Goal: Task Accomplishment & Management: Manage account settings

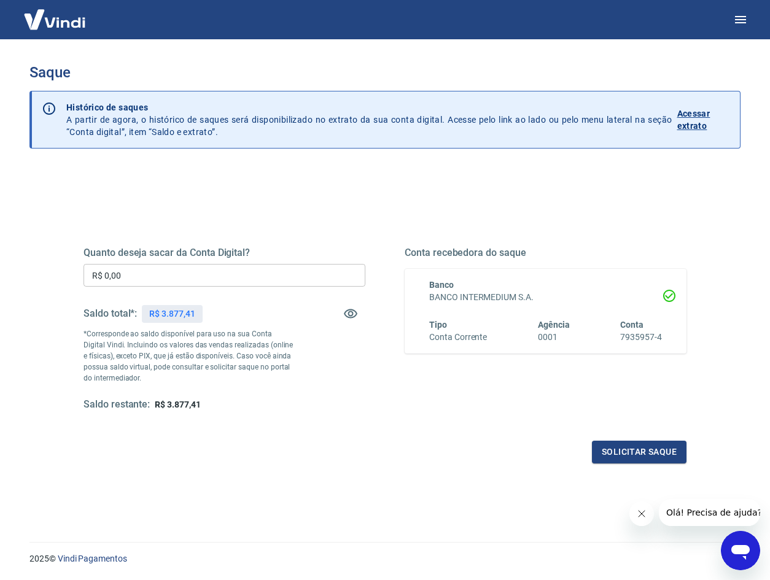
click at [177, 274] on input "R$ 0,00" at bounding box center [224, 275] width 282 height 23
type input "R$ 3.877,41"
click at [649, 455] on button "Solicitar saque" at bounding box center [639, 452] width 95 height 23
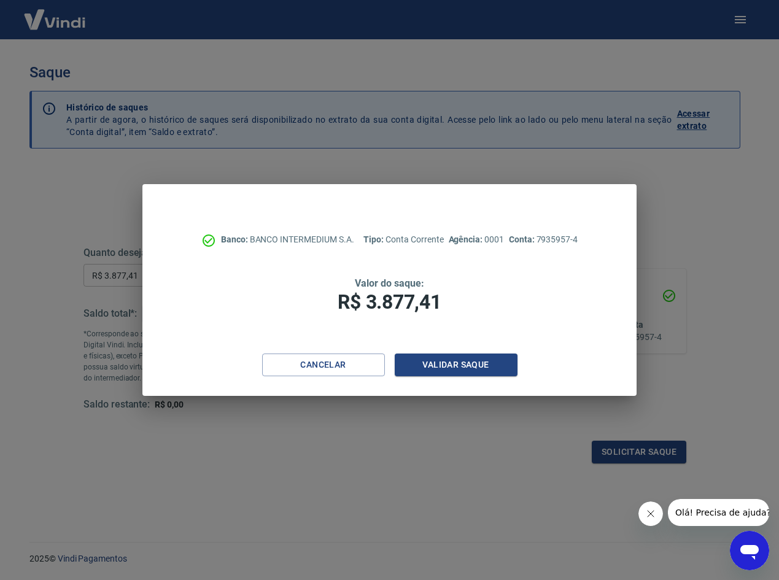
click at [468, 377] on div "Cancelar Validar saque" at bounding box center [389, 375] width 494 height 42
click at [470, 366] on button "Validar saque" at bounding box center [456, 365] width 123 height 23
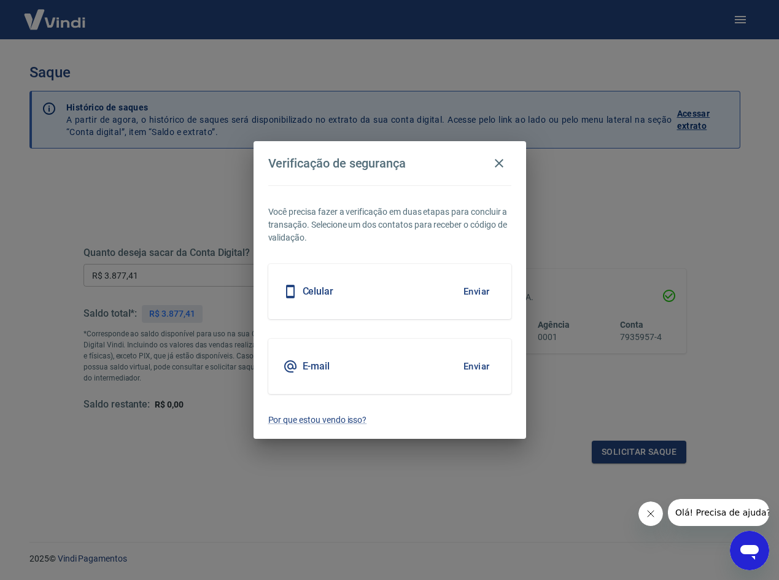
click at [471, 362] on button "Enviar" at bounding box center [477, 367] width 40 height 26
click at [646, 513] on icon "Fechar mensagem da empresa" at bounding box center [651, 514] width 10 height 10
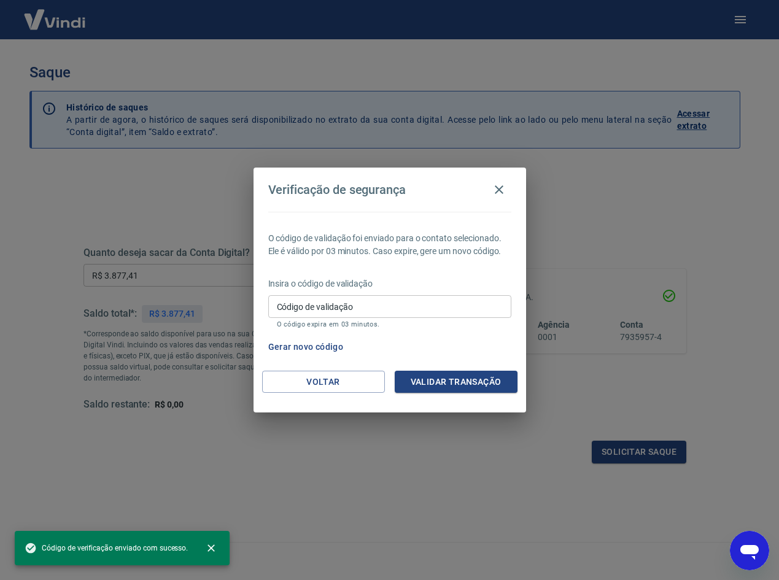
drag, startPoint x: 376, startPoint y: 308, endPoint x: 398, endPoint y: 316, distance: 23.5
click at [376, 308] on input "Código de validação" at bounding box center [389, 306] width 243 height 23
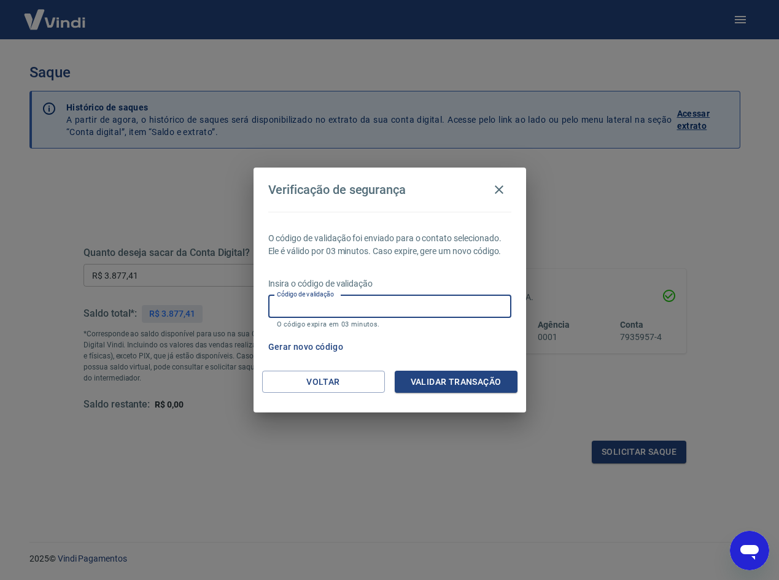
paste input "644878"
type input "644878"
click at [466, 378] on button "Validar transação" at bounding box center [456, 382] width 123 height 23
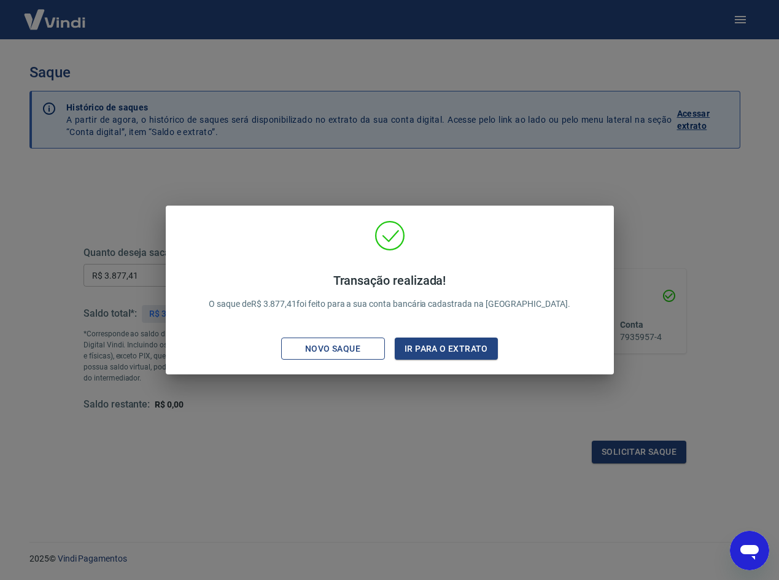
click at [336, 352] on div "Novo saque" at bounding box center [332, 348] width 85 height 15
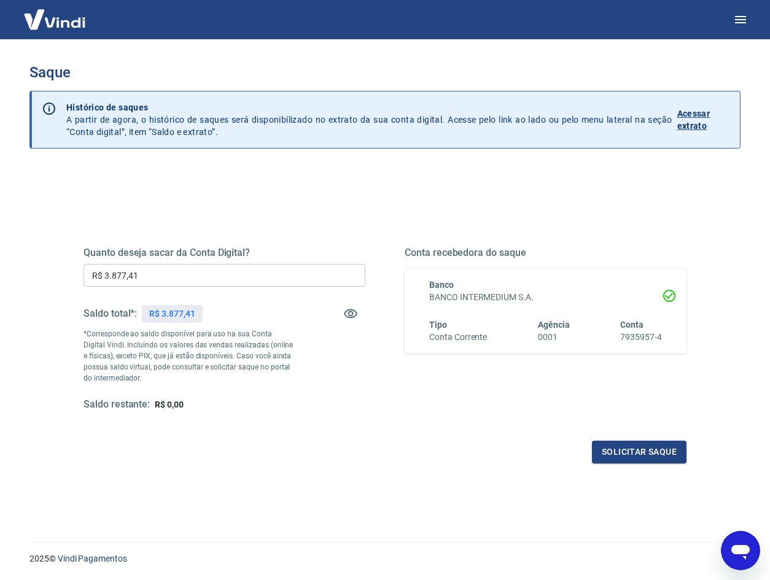
click at [323, 362] on div "Quanto deseja sacar da Conta Digital? R$ 3.877,41 ​ Saldo total*: R$ 3.877,41 *…" at bounding box center [224, 329] width 282 height 165
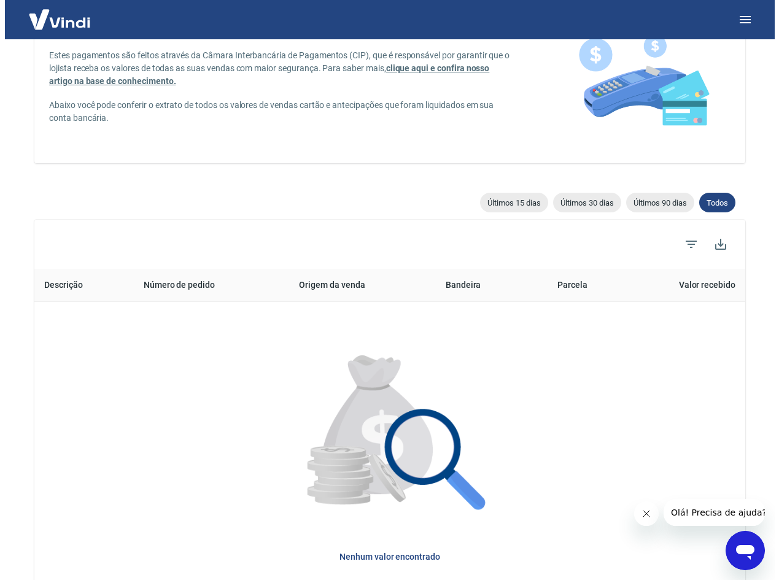
scroll to position [238, 0]
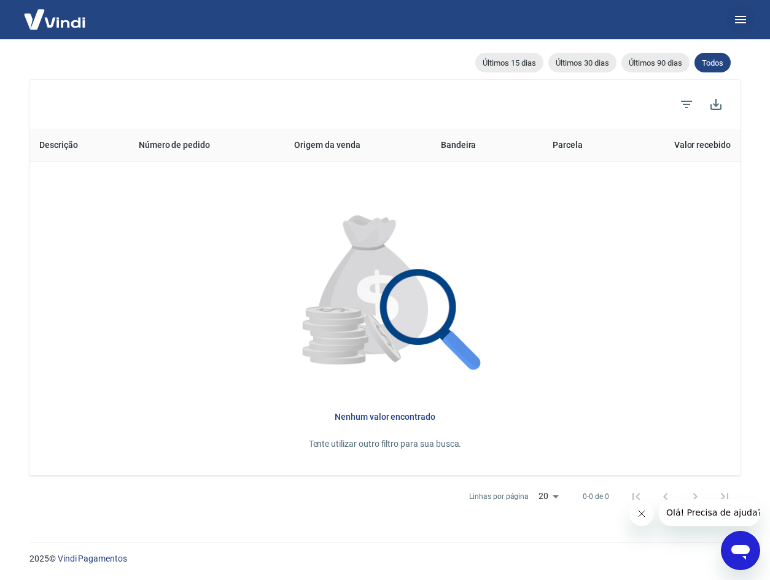
click at [747, 20] on icon "button" at bounding box center [740, 19] width 15 height 15
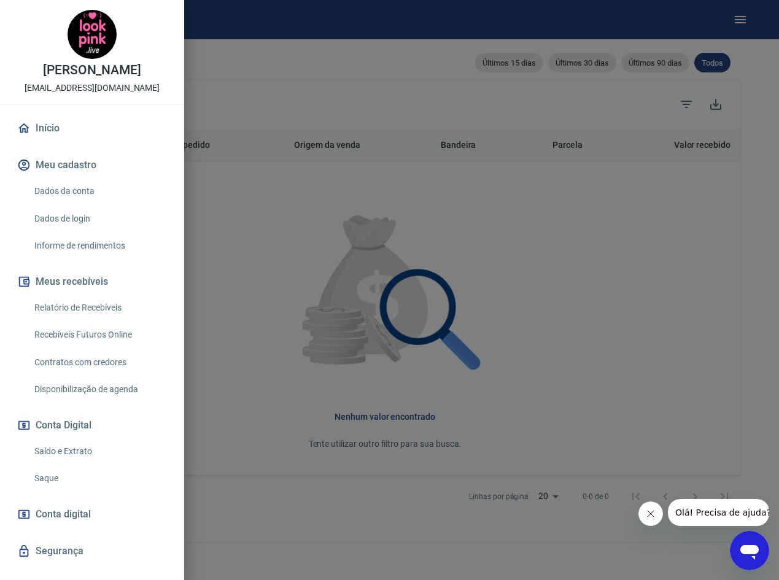
click at [69, 304] on link "Relatório de Recebíveis" at bounding box center [99, 307] width 140 height 25
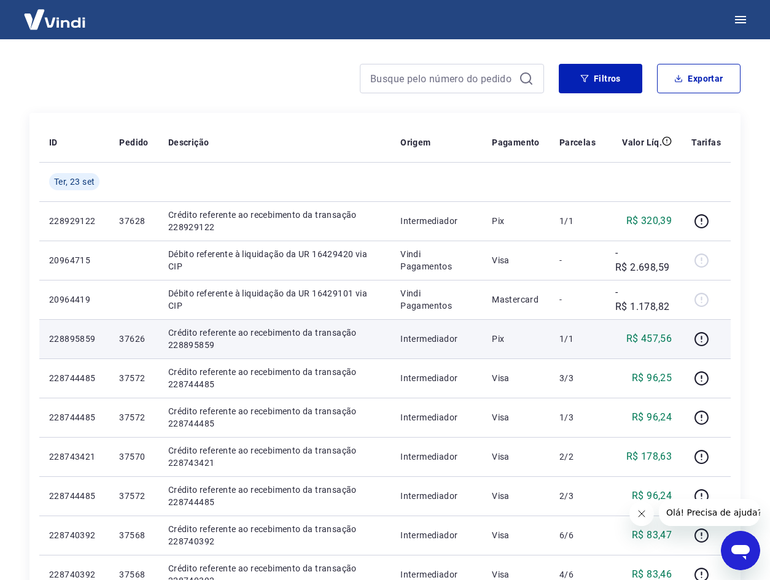
scroll to position [184, 0]
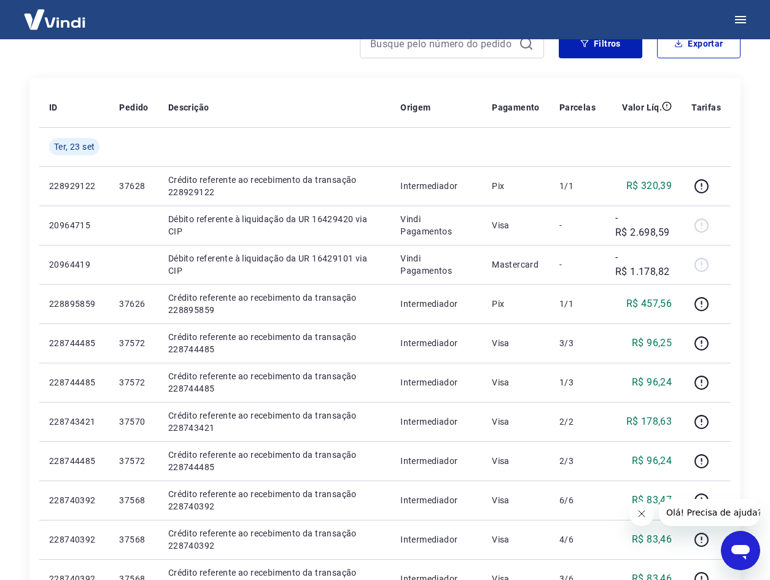
click at [643, 516] on icon "Fechar mensagem da empresa" at bounding box center [642, 514] width 10 height 10
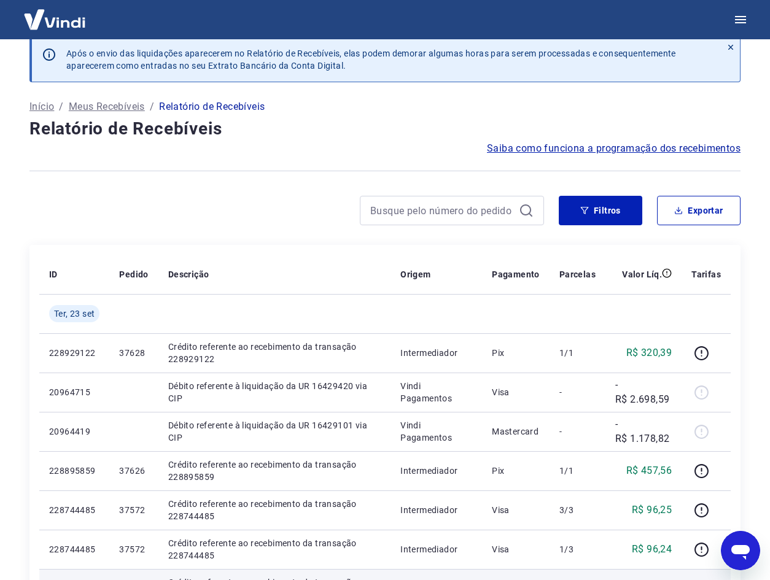
scroll to position [0, 0]
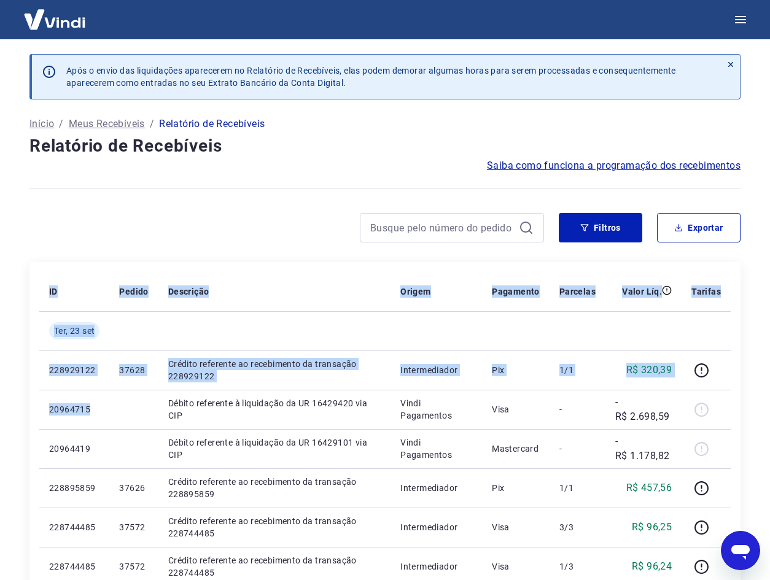
drag, startPoint x: 101, startPoint y: 407, endPoint x: 35, endPoint y: 411, distance: 66.4
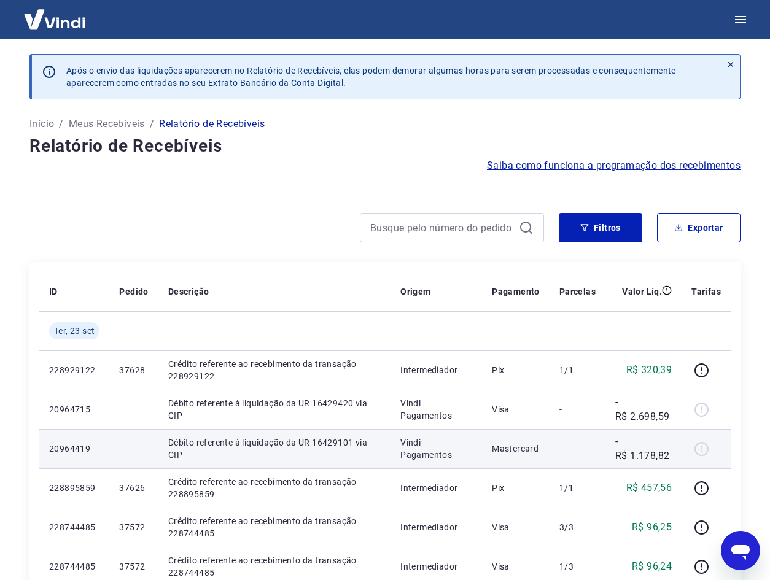
click at [116, 438] on td at bounding box center [133, 448] width 48 height 39
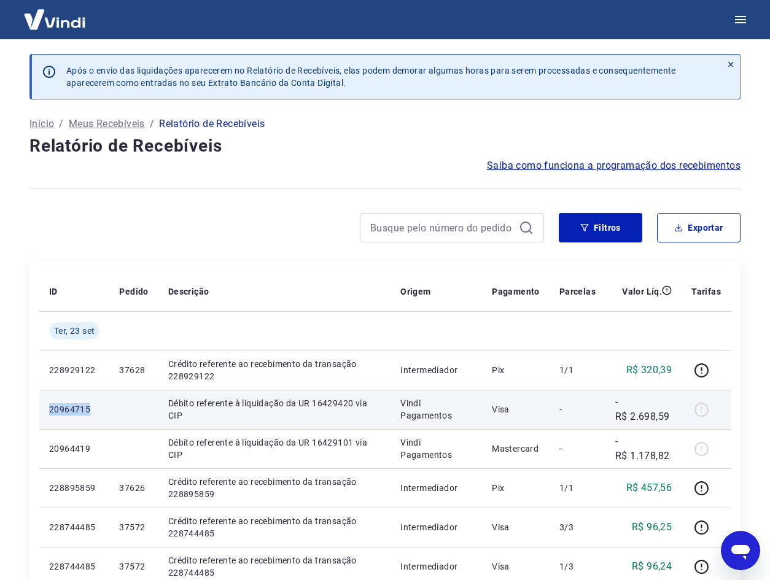
drag, startPoint x: 99, startPoint y: 408, endPoint x: 50, endPoint y: 411, distance: 49.2
click at [50, 411] on p "20964715" at bounding box center [74, 409] width 50 height 12
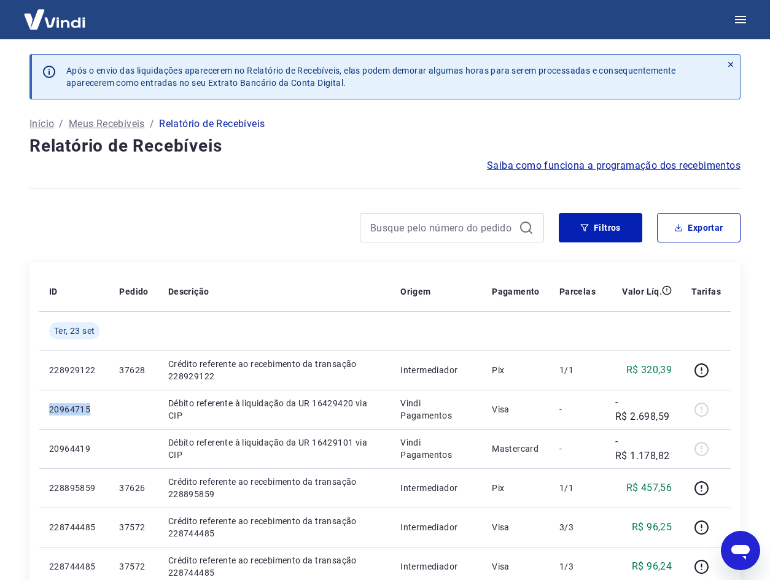
copy p "20964715"
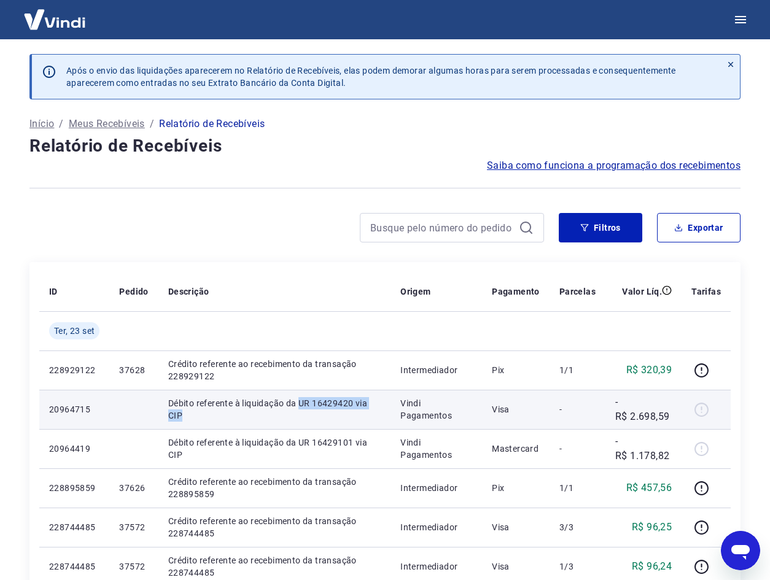
drag, startPoint x: 193, startPoint y: 412, endPoint x: 301, endPoint y: 408, distance: 107.5
click at [301, 408] on p "Débito referente à liquidação da UR 16429420 via CIP" at bounding box center [274, 409] width 212 height 25
copy p "UR 16429420 via CIP"
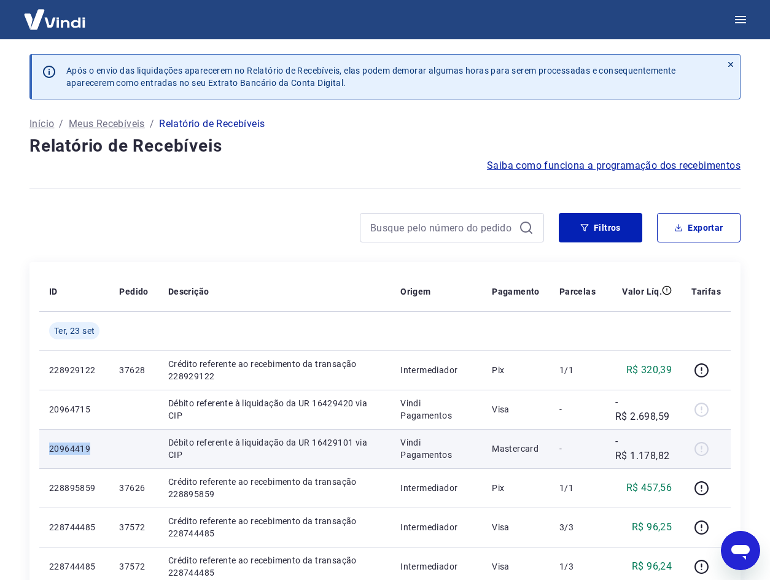
drag, startPoint x: 90, startPoint y: 447, endPoint x: 48, endPoint y: 450, distance: 41.9
click at [48, 450] on td "20964419" at bounding box center [74, 448] width 70 height 39
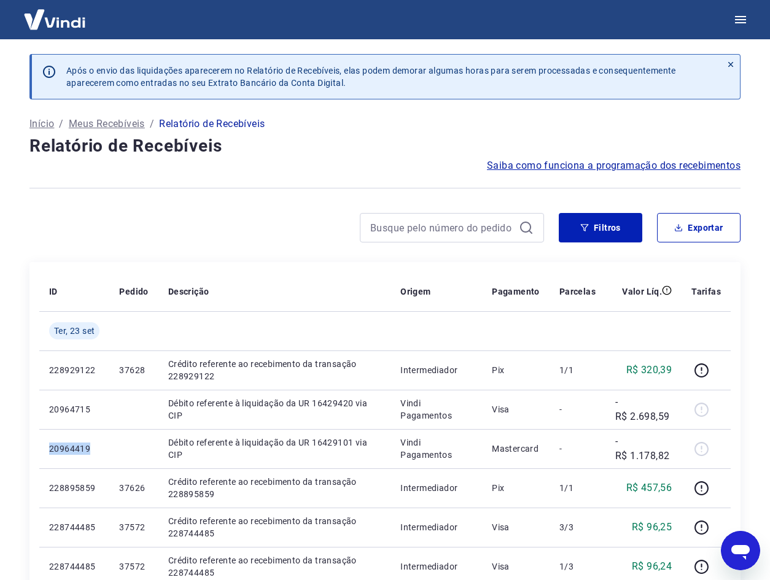
copy p "20964419"
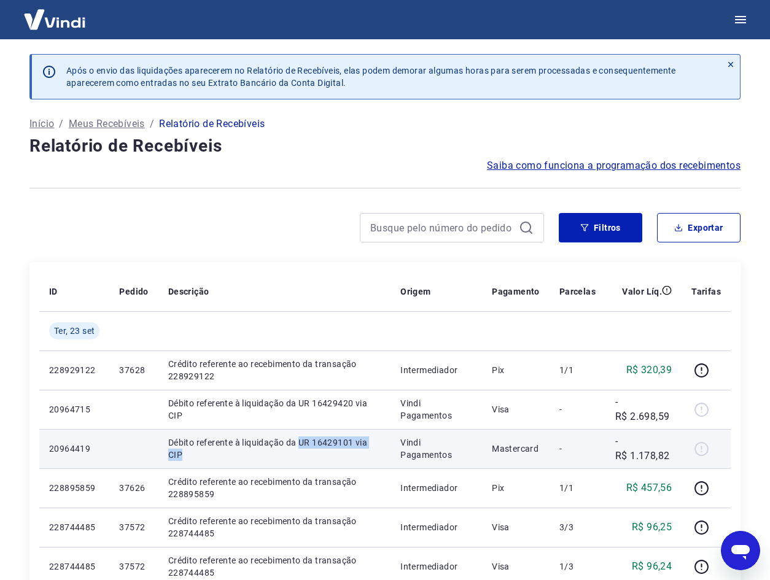
drag, startPoint x: 203, startPoint y: 455, endPoint x: 299, endPoint y: 445, distance: 96.3
click at [299, 445] on p "Débito referente à liquidação da UR 16429101 via CIP" at bounding box center [274, 448] width 212 height 25
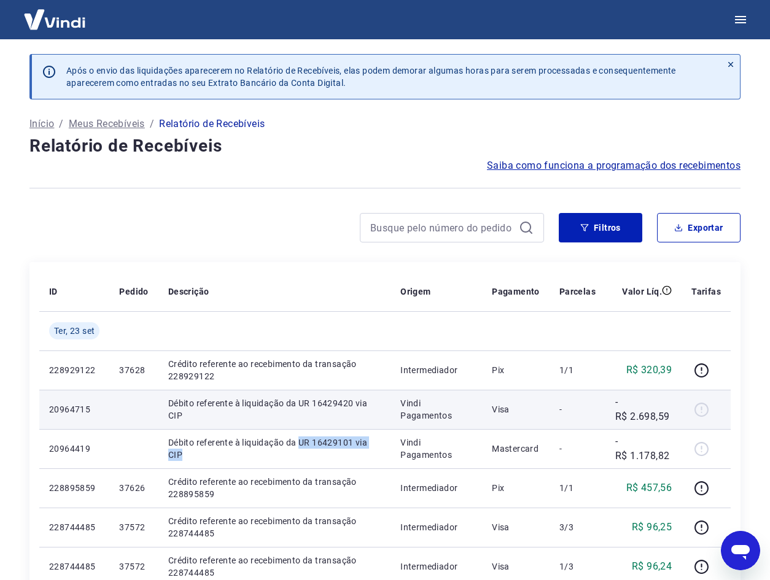
copy p "UR 16429101 via CIP"
